Goal: Navigation & Orientation: Find specific page/section

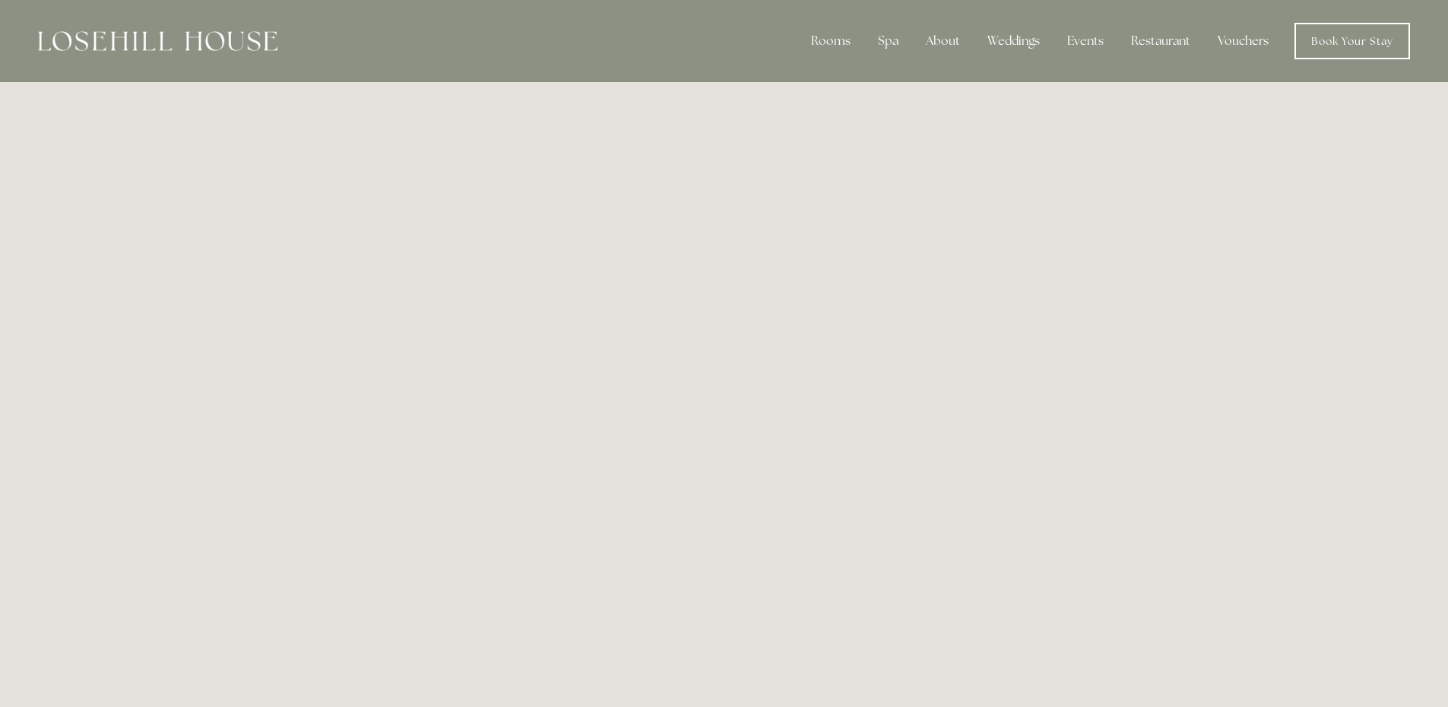
click at [1227, 46] on link "Vouchers" at bounding box center [1242, 41] width 75 height 30
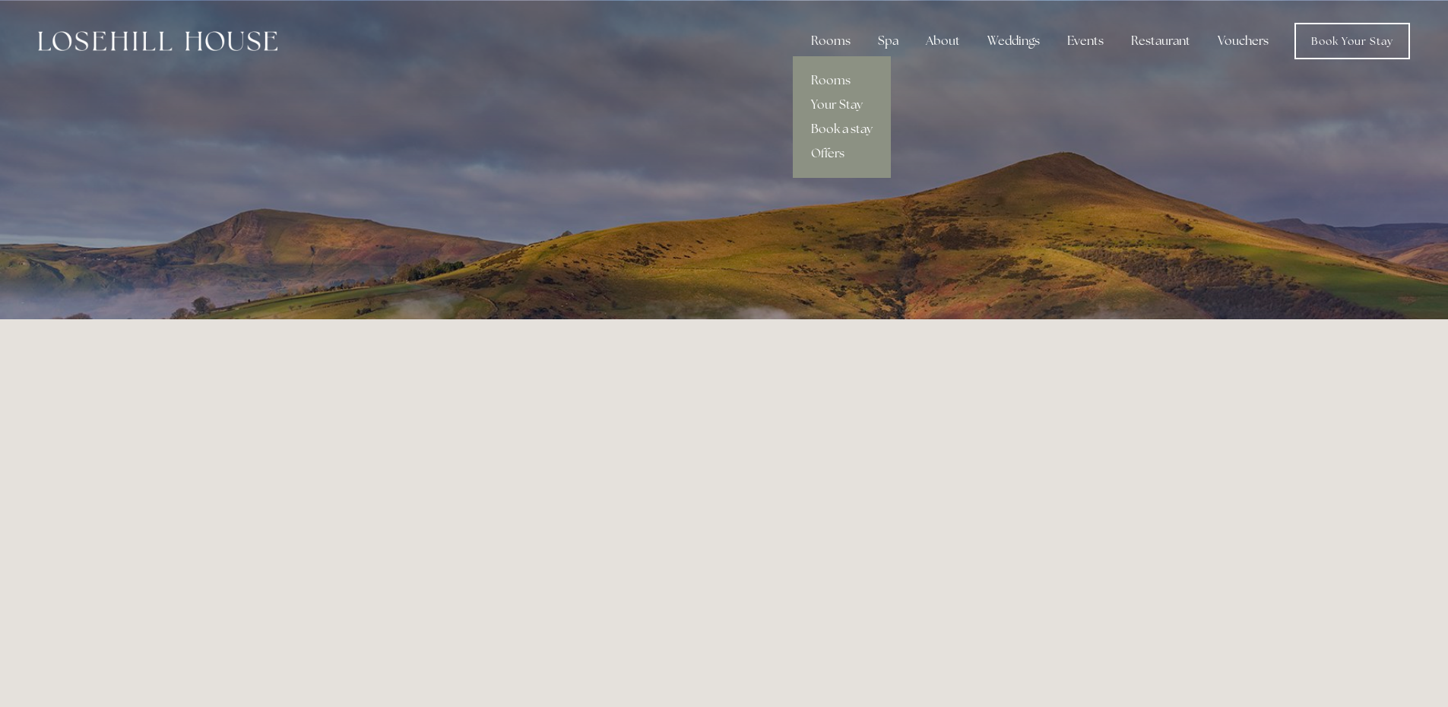
click at [847, 127] on link "Book a stay" at bounding box center [842, 129] width 98 height 24
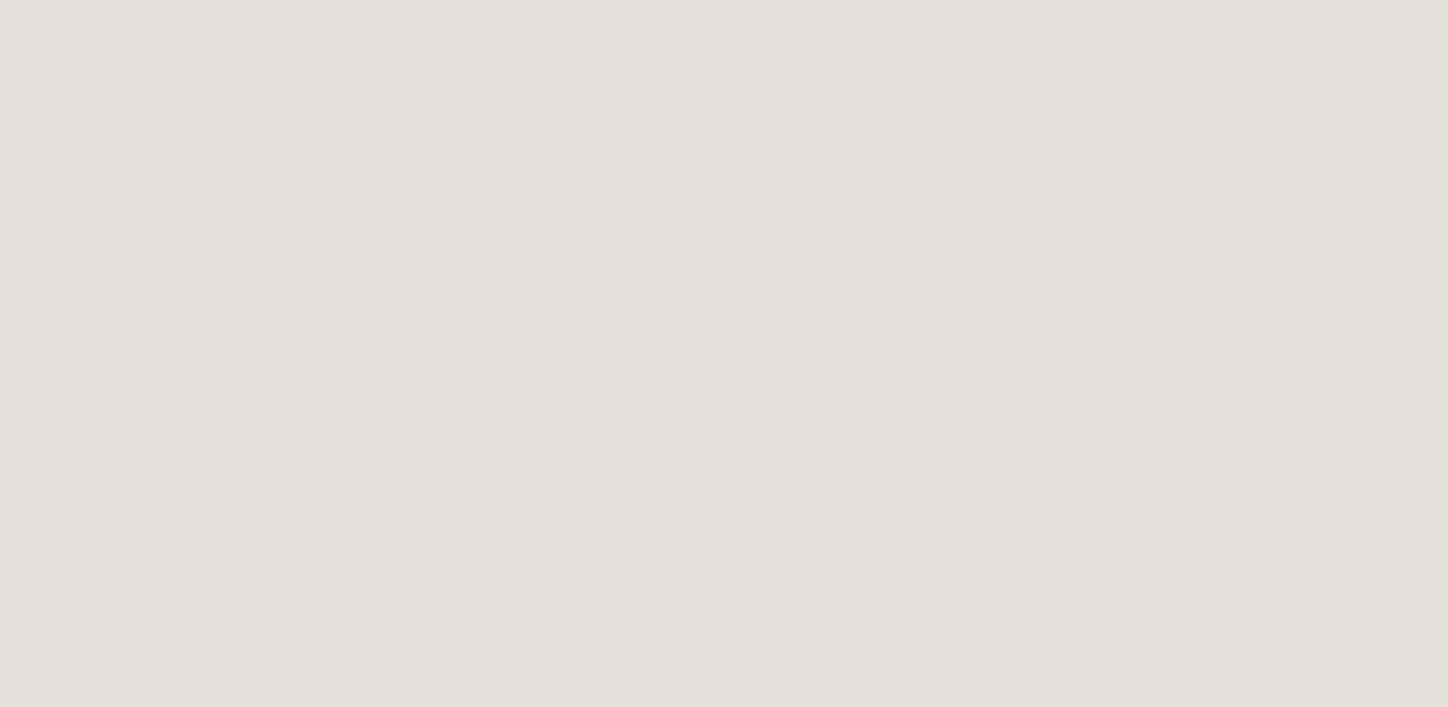
scroll to position [1755, 0]
